Goal: Task Accomplishment & Management: Use online tool/utility

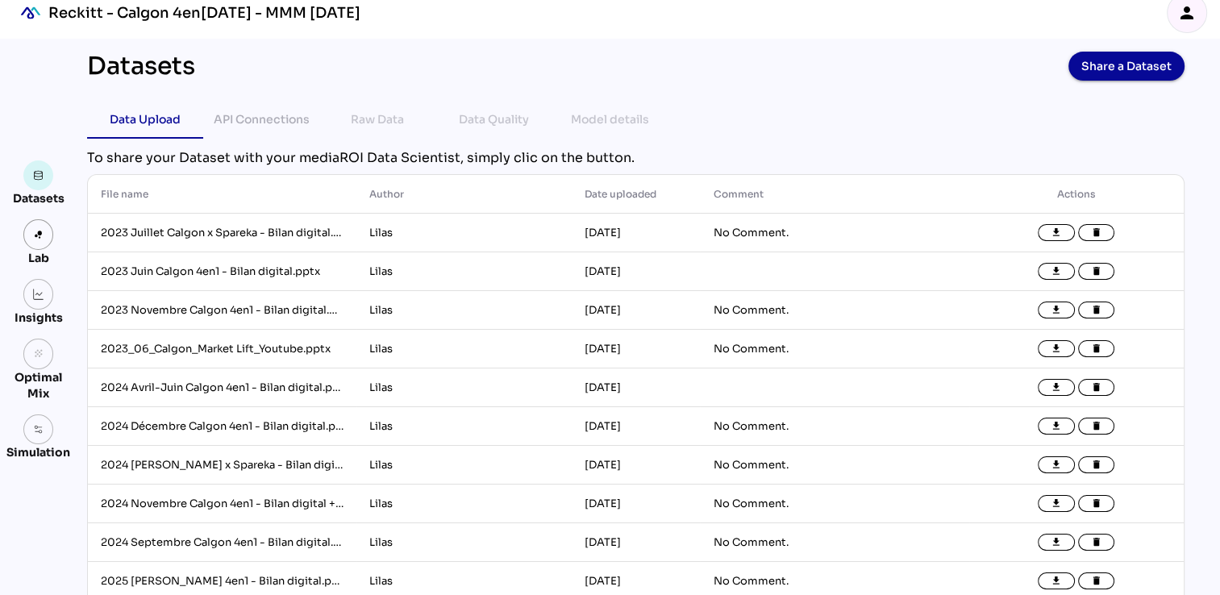
scroll to position [10, 0]
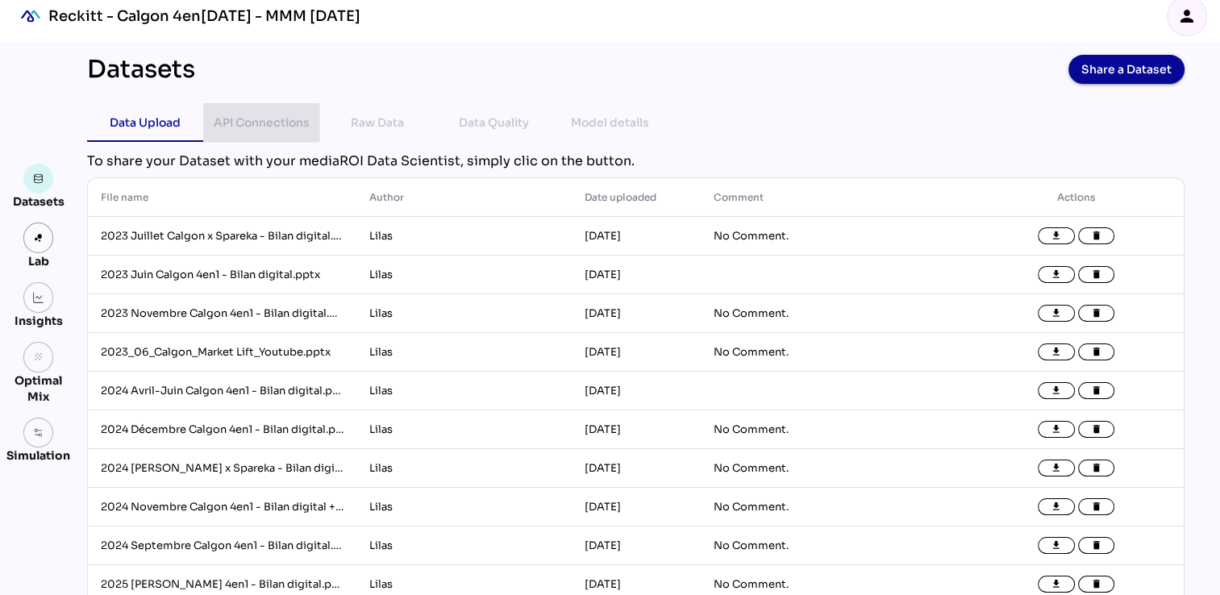
click at [261, 124] on div "API Connections" at bounding box center [262, 122] width 96 height 19
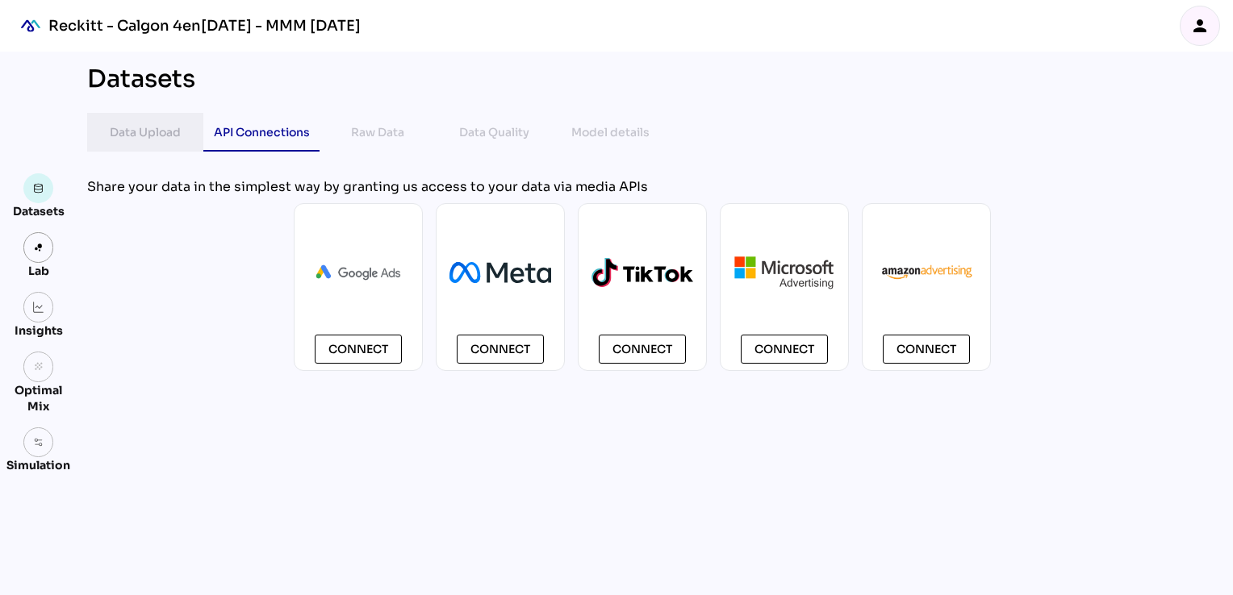
click at [156, 137] on div "Data Upload" at bounding box center [145, 132] width 71 height 19
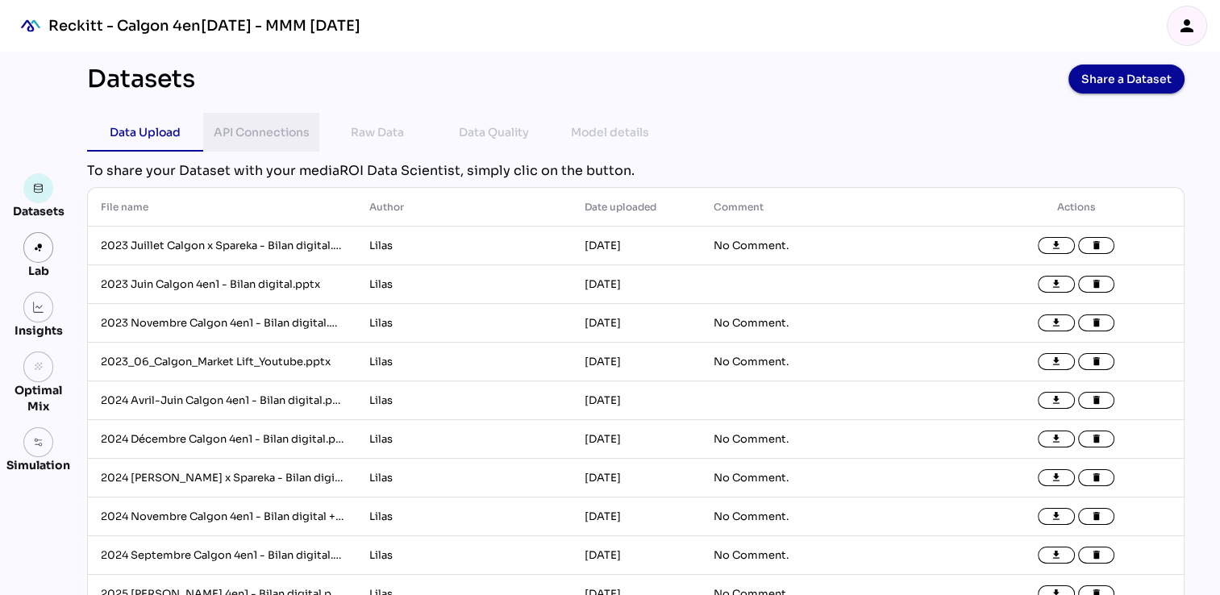
click at [273, 134] on div "API Connections" at bounding box center [262, 132] width 96 height 19
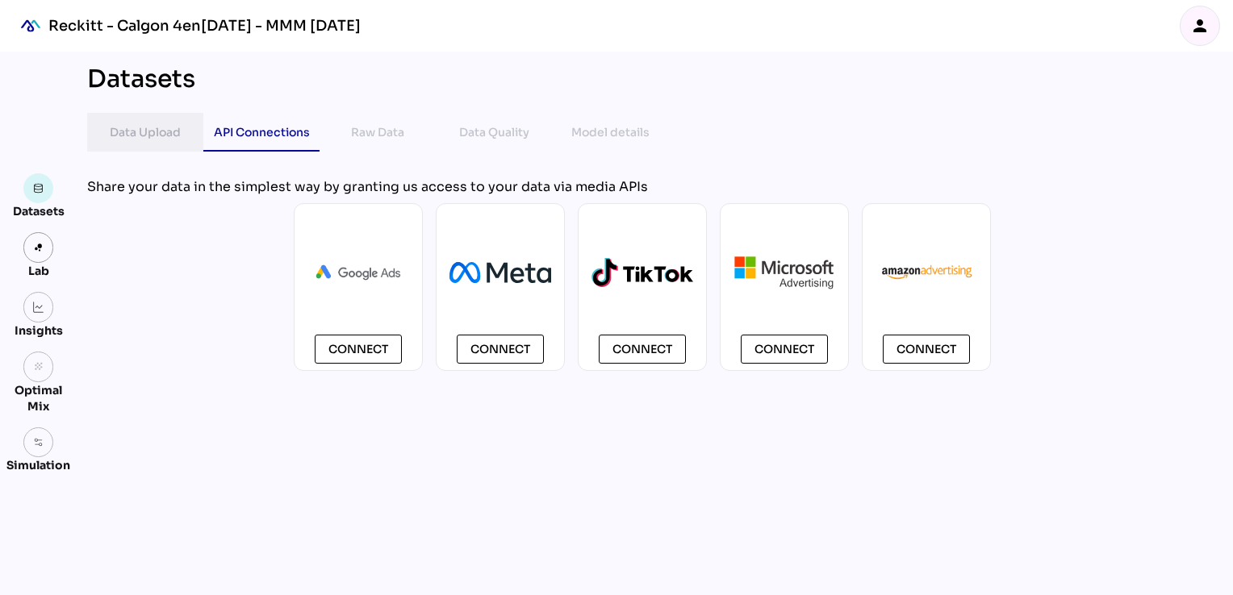
click at [157, 135] on div "Data Upload" at bounding box center [145, 132] width 71 height 19
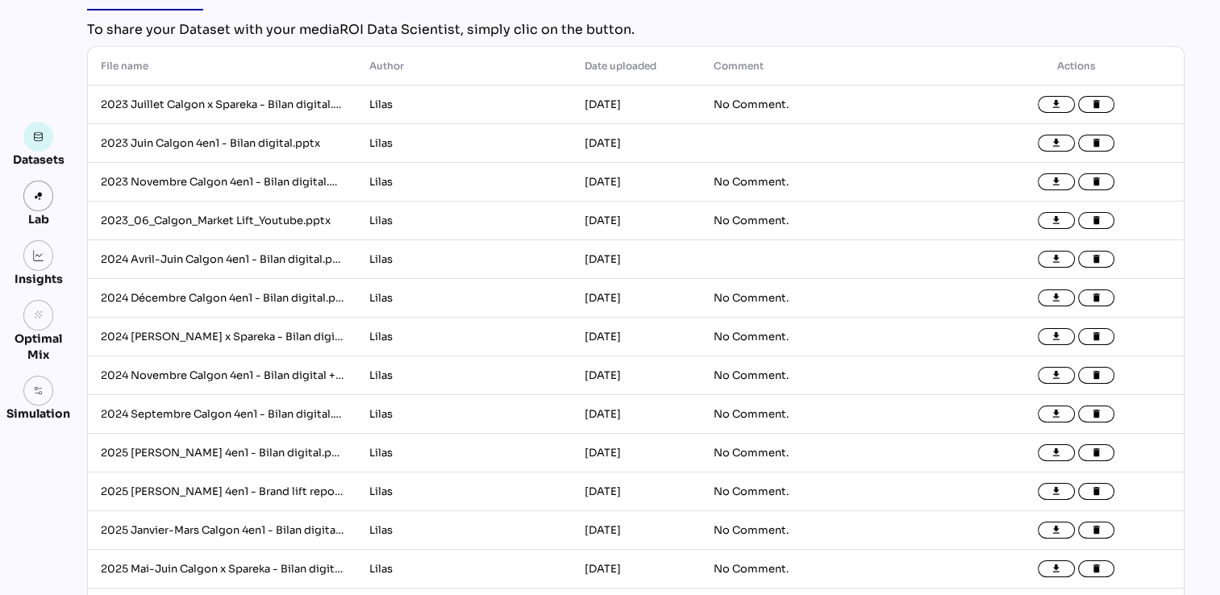
scroll to position [225, 0]
